Goal: Feedback & Contribution: Leave review/rating

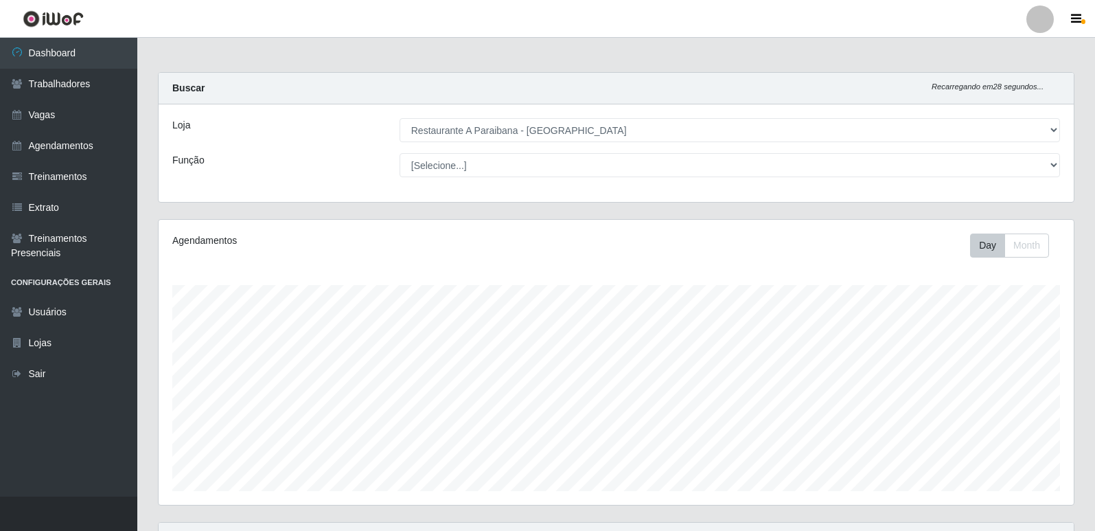
select select "342"
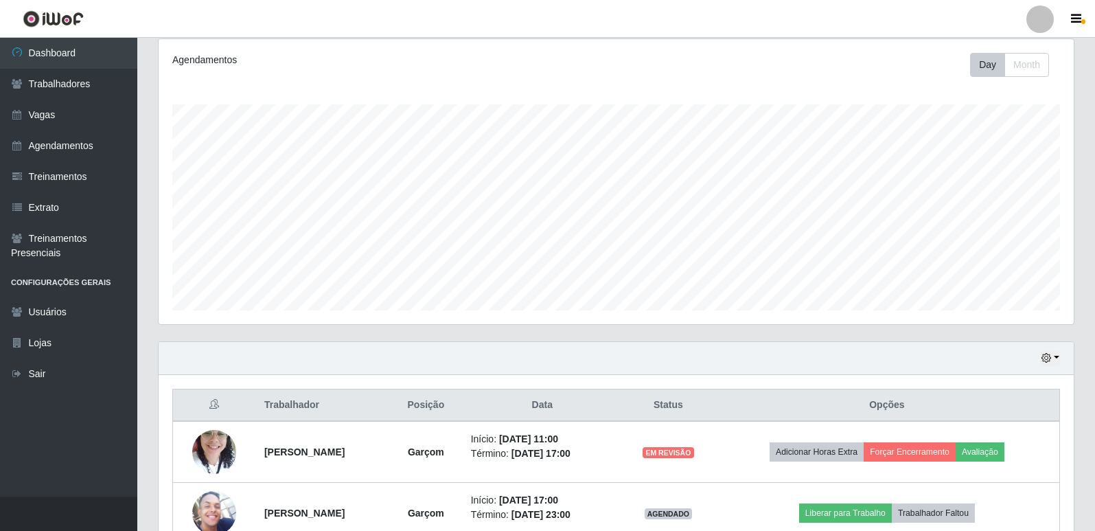
scroll to position [205, 0]
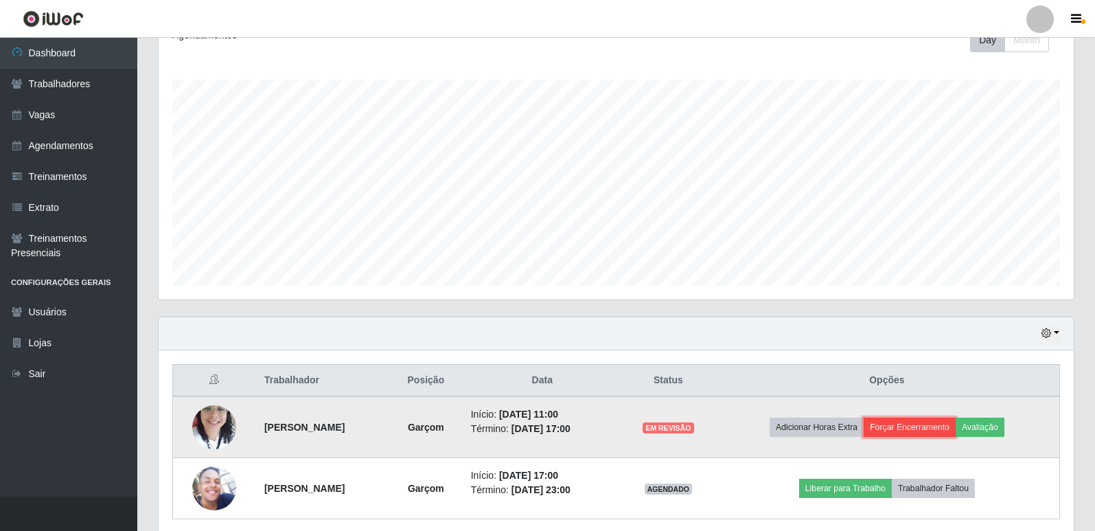
click at [910, 425] on button "Forçar Encerramento" at bounding box center [909, 426] width 92 height 19
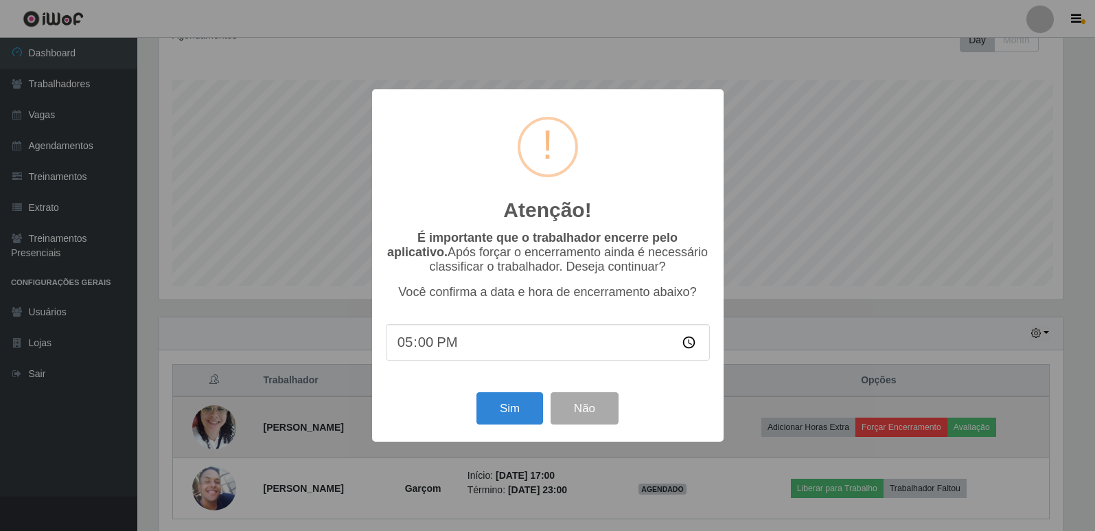
scroll to position [285, 908]
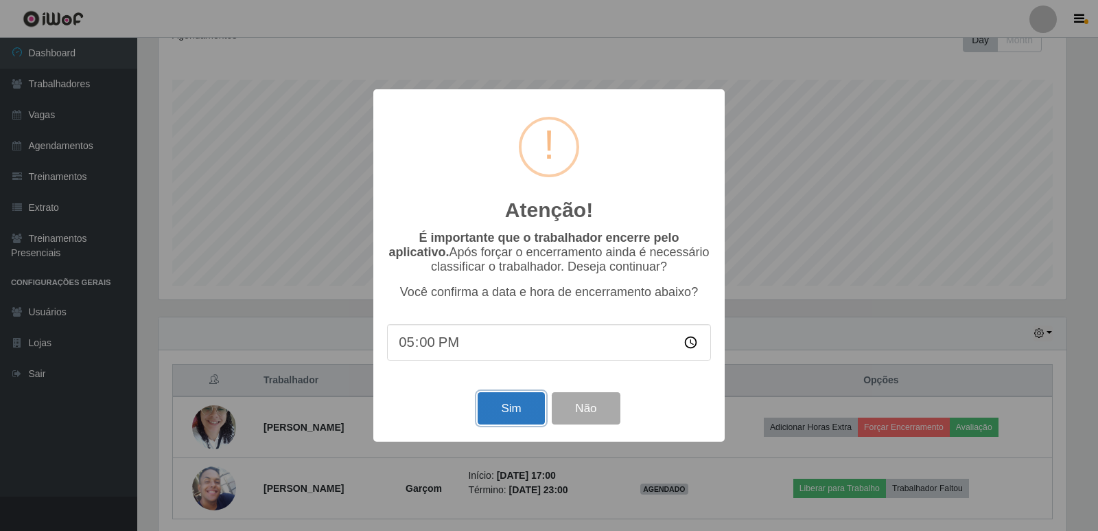
click at [491, 403] on button "Sim" at bounding box center [511, 408] width 67 height 32
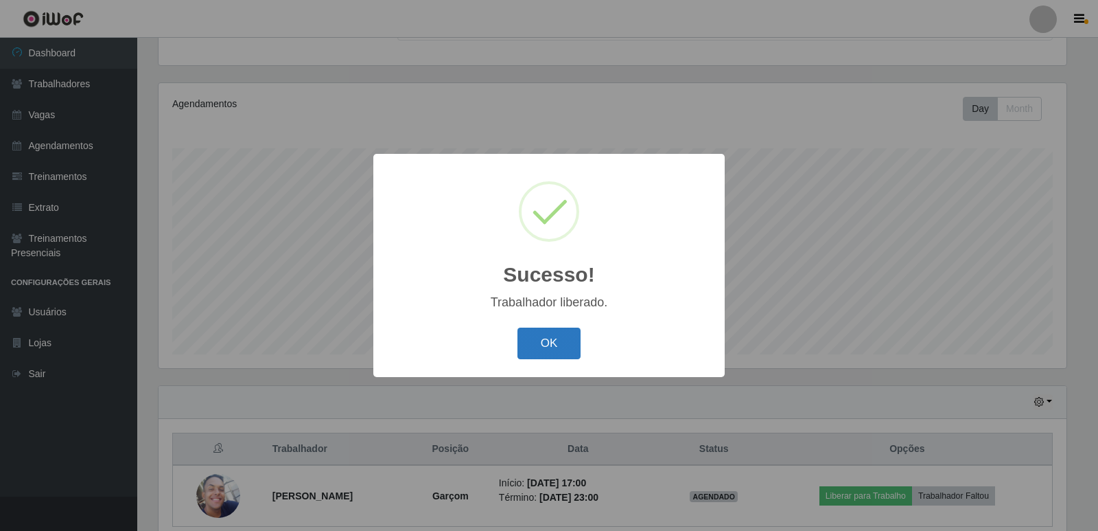
click at [544, 336] on button "OK" at bounding box center [550, 343] width 64 height 32
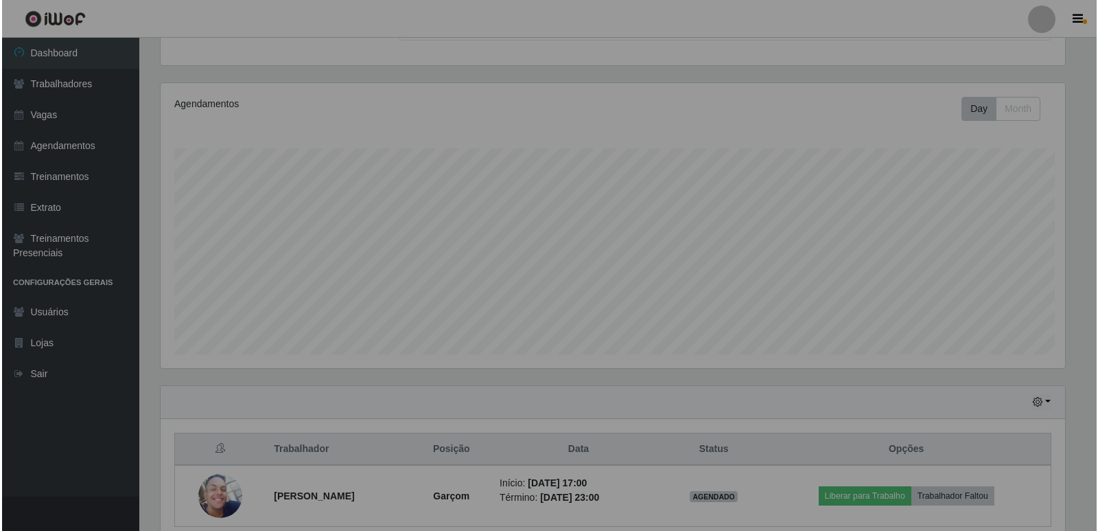
scroll to position [285, 915]
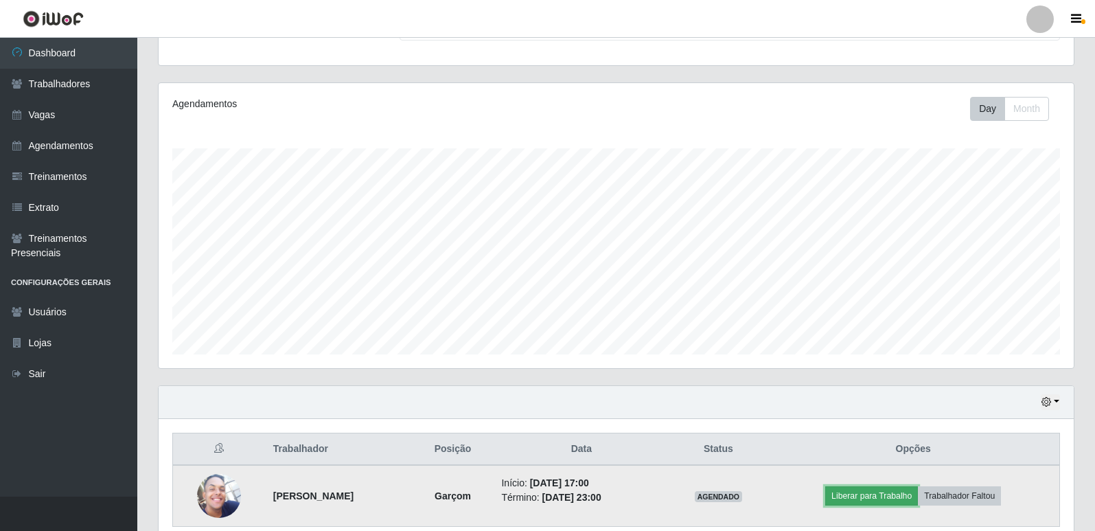
click at [870, 491] on button "Liberar para Trabalho" at bounding box center [871, 495] width 93 height 19
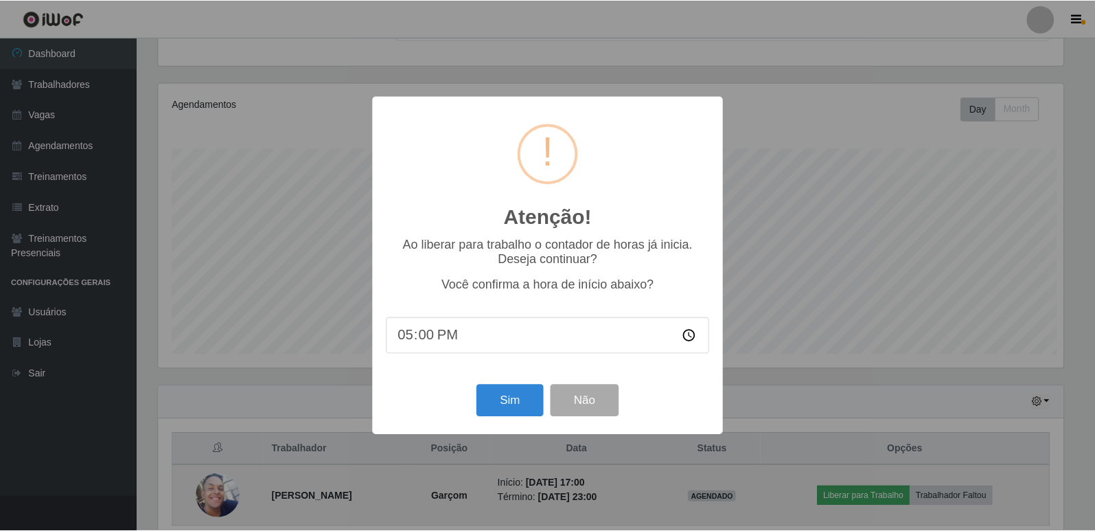
scroll to position [285, 908]
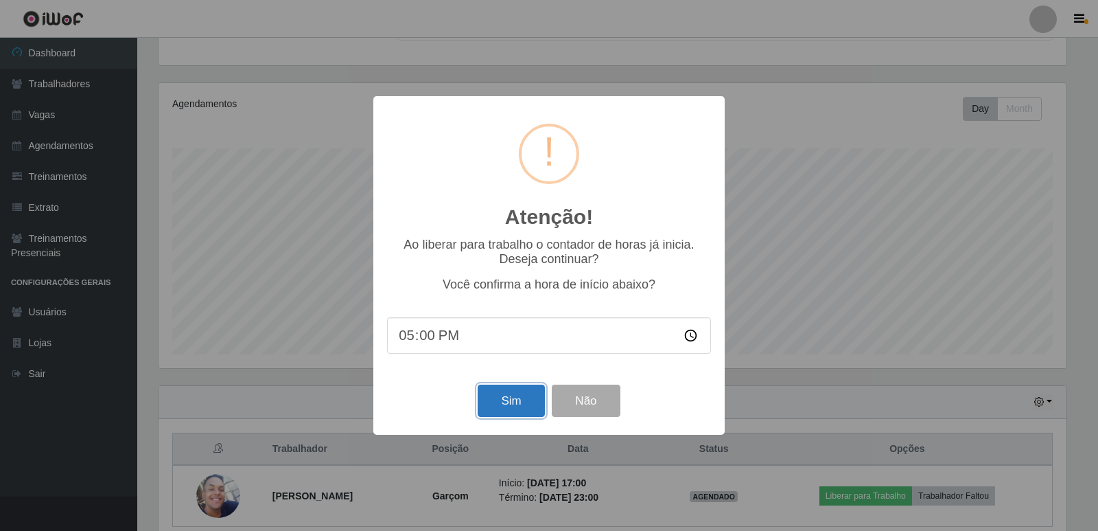
click at [515, 404] on button "Sim" at bounding box center [511, 400] width 67 height 32
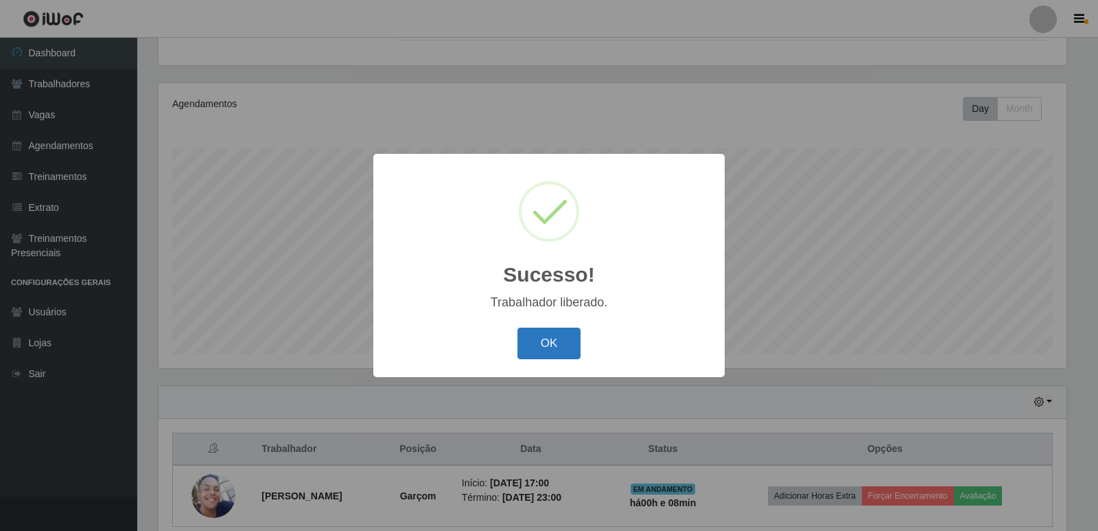
click at [560, 342] on button "OK" at bounding box center [550, 343] width 64 height 32
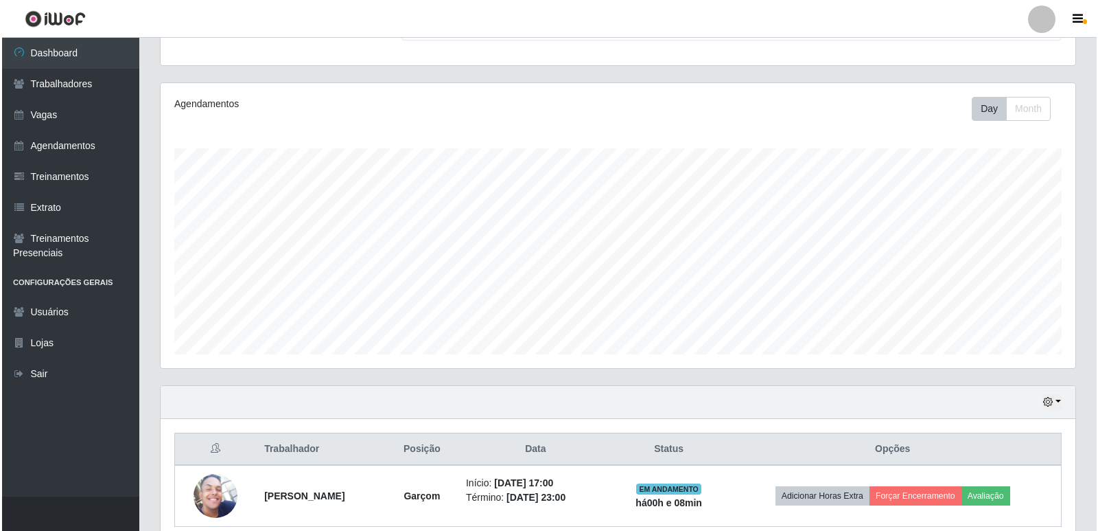
scroll to position [285, 915]
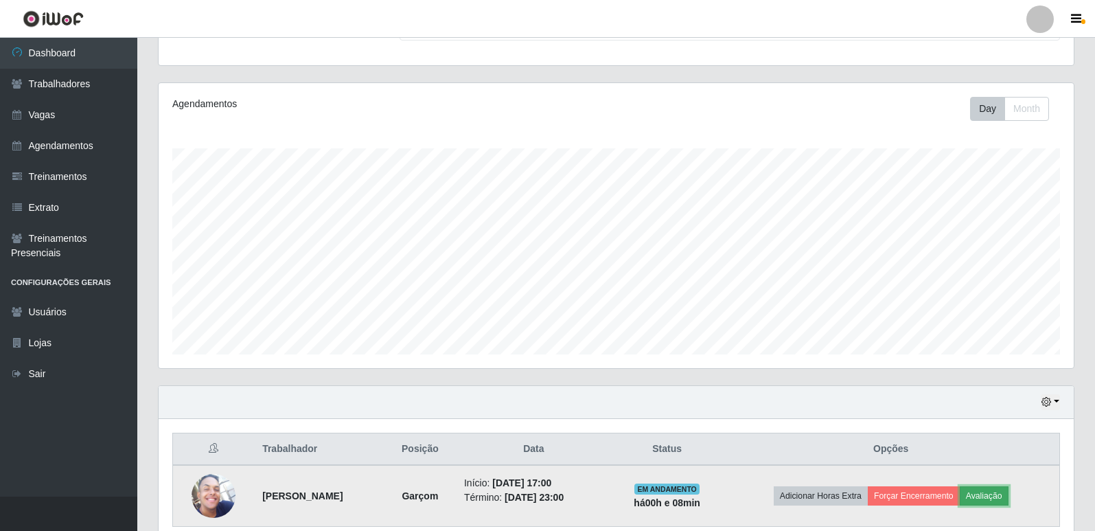
click at [995, 495] on button "Avaliação" at bounding box center [984, 495] width 49 height 19
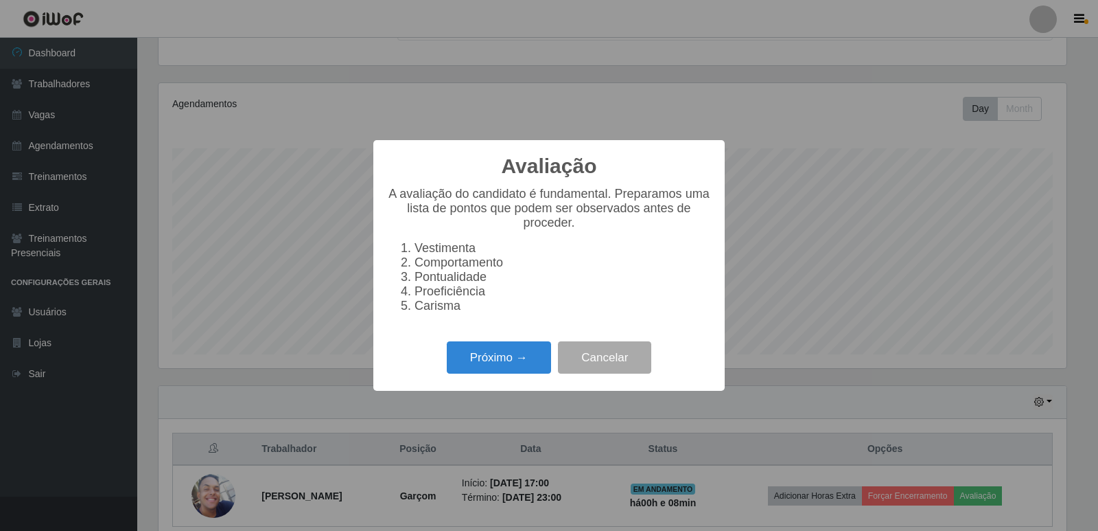
scroll to position [285, 908]
click at [482, 370] on button "Próximo →" at bounding box center [499, 357] width 104 height 32
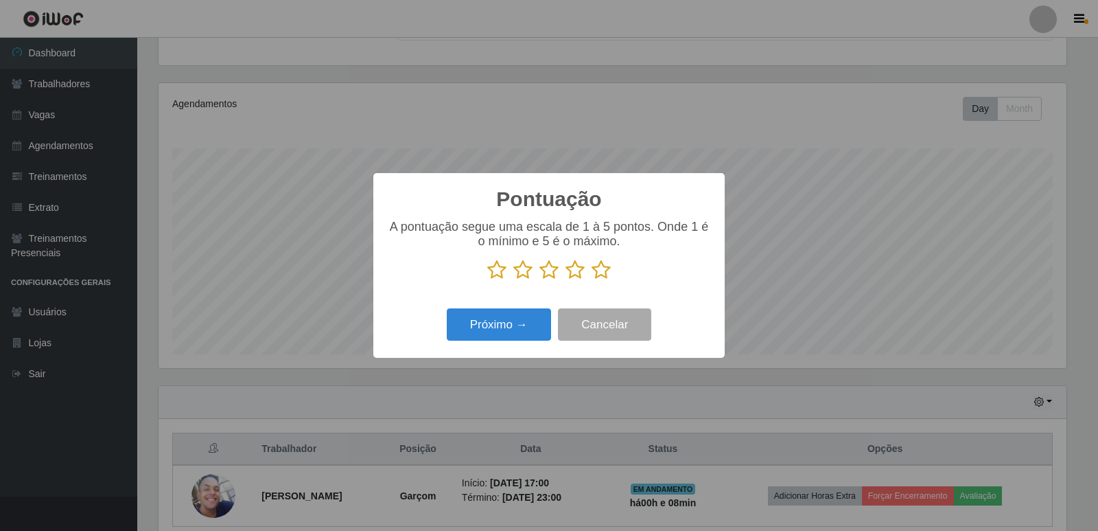
scroll to position [686059, 685436]
click at [600, 277] on icon at bounding box center [601, 269] width 19 height 21
click at [592, 280] on input "radio" at bounding box center [592, 280] width 0 height 0
click at [533, 327] on button "Próximo →" at bounding box center [499, 324] width 104 height 32
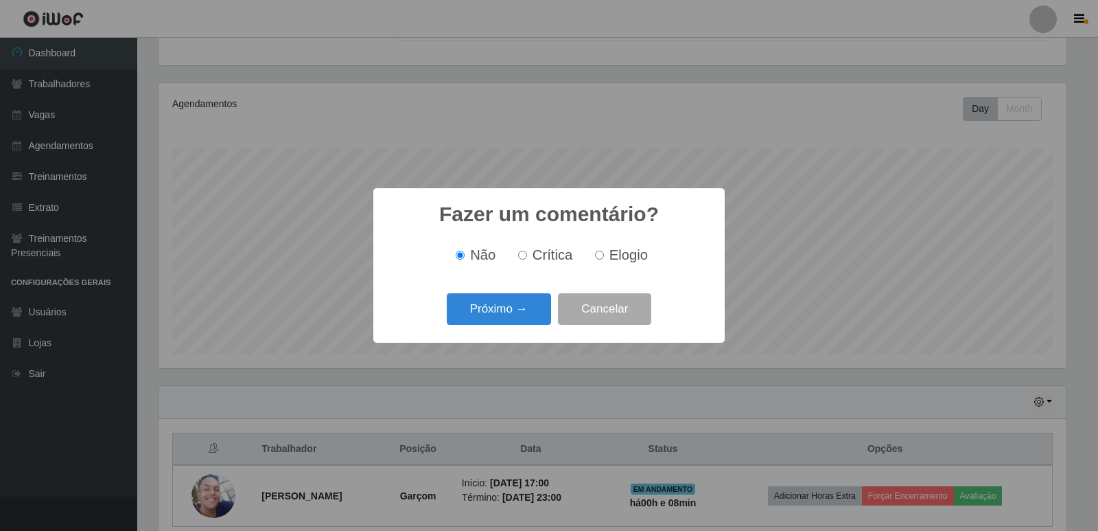
click at [597, 257] on input "Elogio" at bounding box center [599, 255] width 9 height 9
radio input "true"
click at [523, 302] on button "Próximo →" at bounding box center [499, 309] width 104 height 32
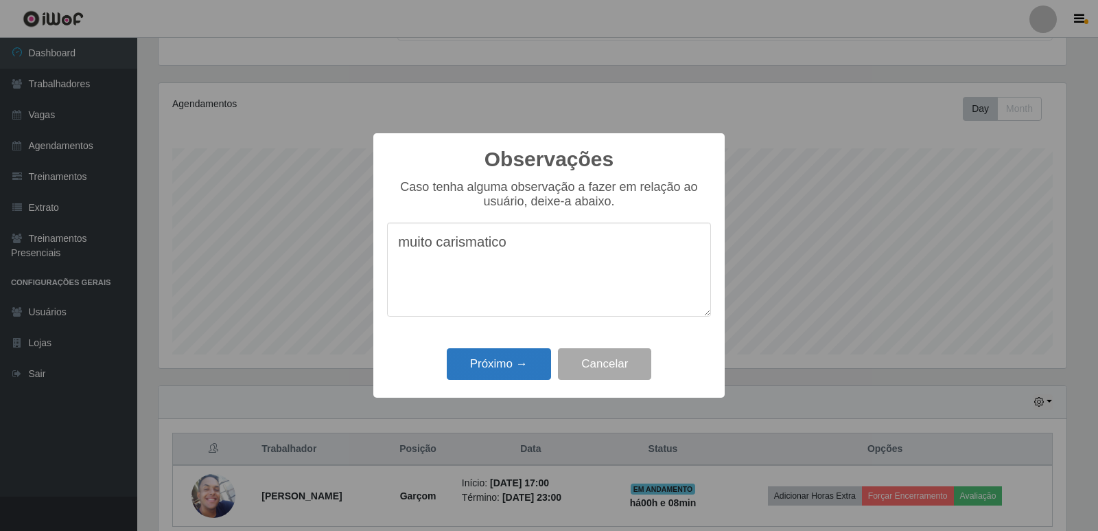
type textarea "muito carismatico"
click at [511, 364] on button "Próximo →" at bounding box center [499, 364] width 104 height 32
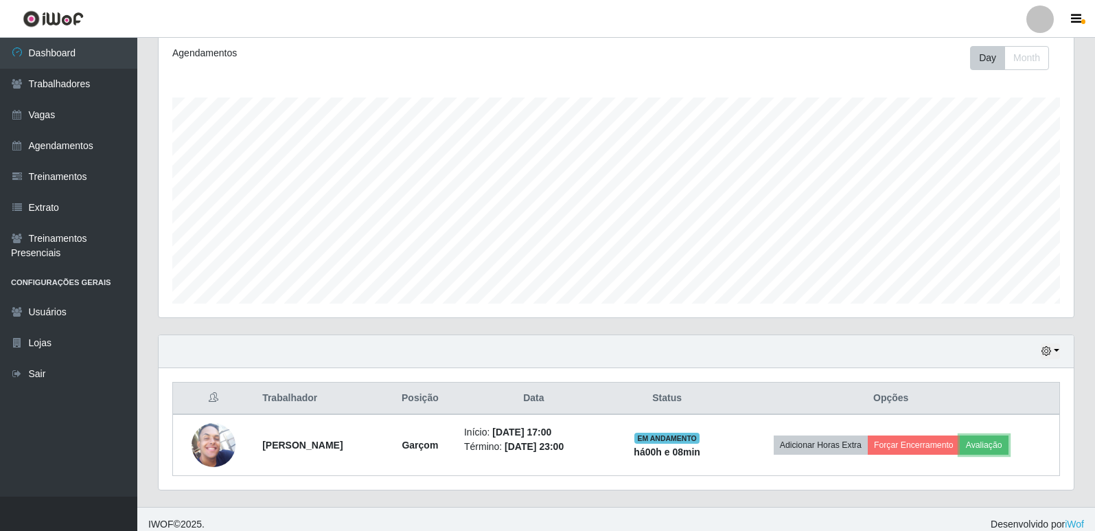
scroll to position [198, 0]
